Goal: Check status: Check status

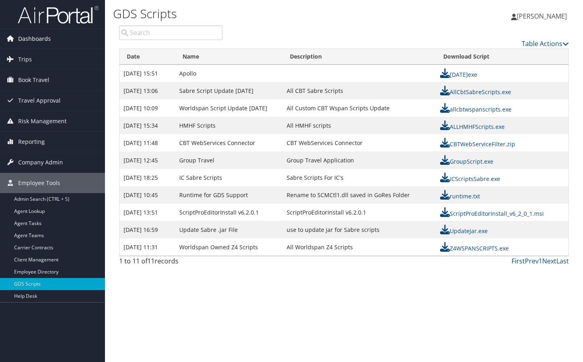
click at [40, 36] on span "Dashboards" at bounding box center [34, 39] width 33 height 20
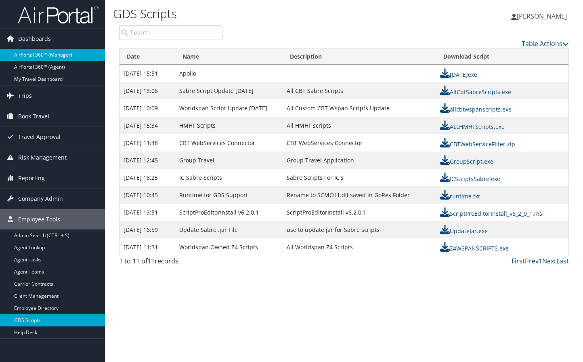
click at [42, 56] on link "AirPortal 360™ (Manager)" at bounding box center [52, 55] width 105 height 12
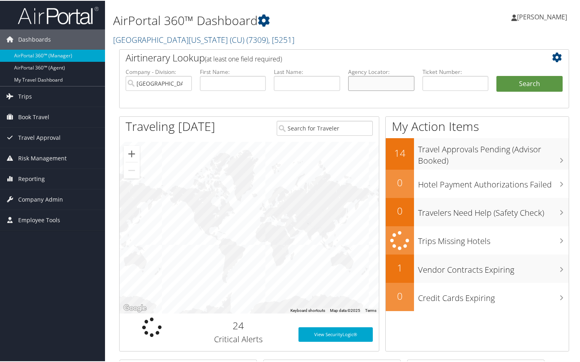
click at [376, 78] on input "text" at bounding box center [381, 82] width 66 height 15
type input "dczhmk"
click at [496, 75] on button "Search" at bounding box center [529, 83] width 66 height 16
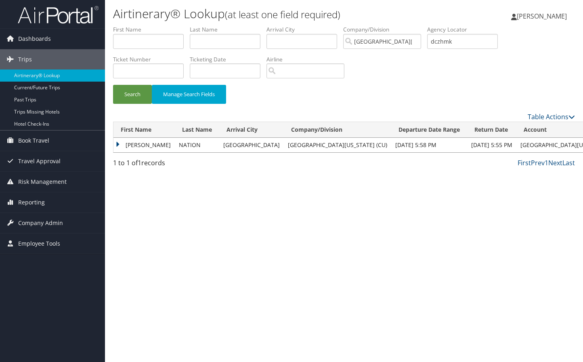
click at [133, 140] on td "JESSICA" at bounding box center [143, 145] width 61 height 15
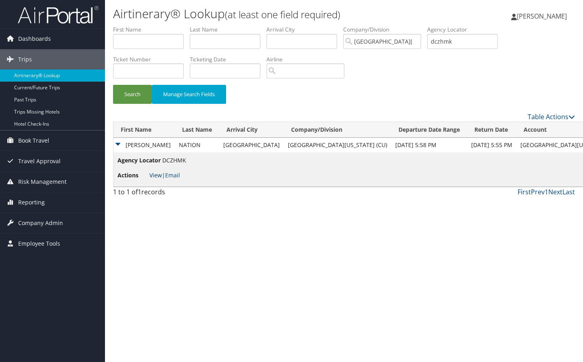
click at [158, 174] on link "View" at bounding box center [155, 175] width 13 height 8
click at [135, 70] on input "text" at bounding box center [148, 70] width 71 height 15
type input "0167144480675"
click at [113, 85] on button "Search" at bounding box center [132, 94] width 39 height 19
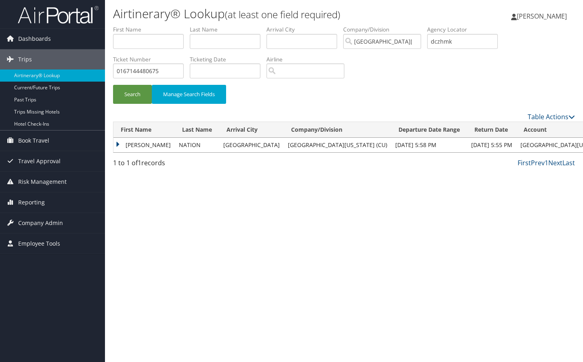
click at [134, 142] on td "JESSICA" at bounding box center [143, 145] width 61 height 15
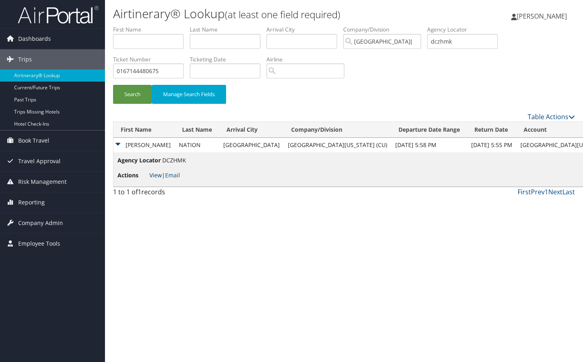
click at [158, 175] on link "View" at bounding box center [155, 175] width 13 height 8
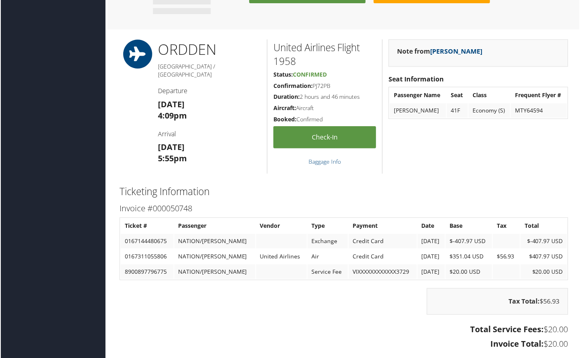
scroll to position [686, 0]
